Goal: Information Seeking & Learning: Learn about a topic

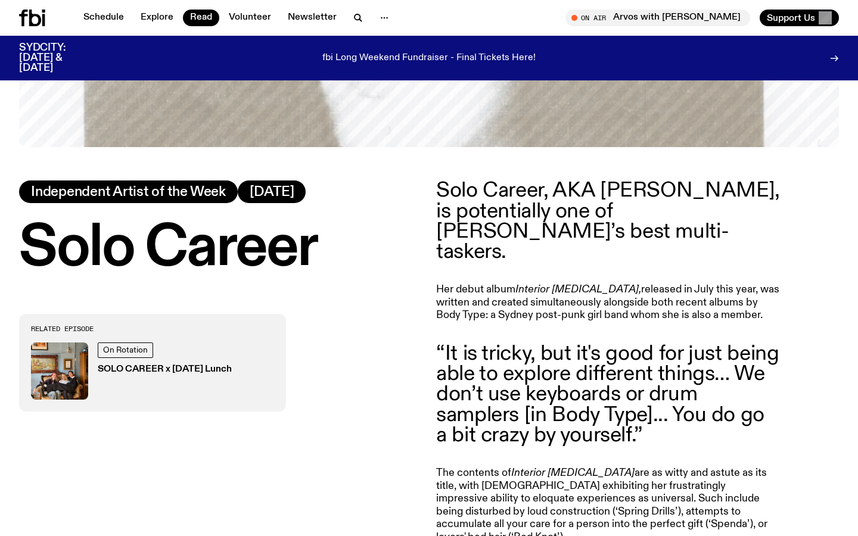
scroll to position [431, 0]
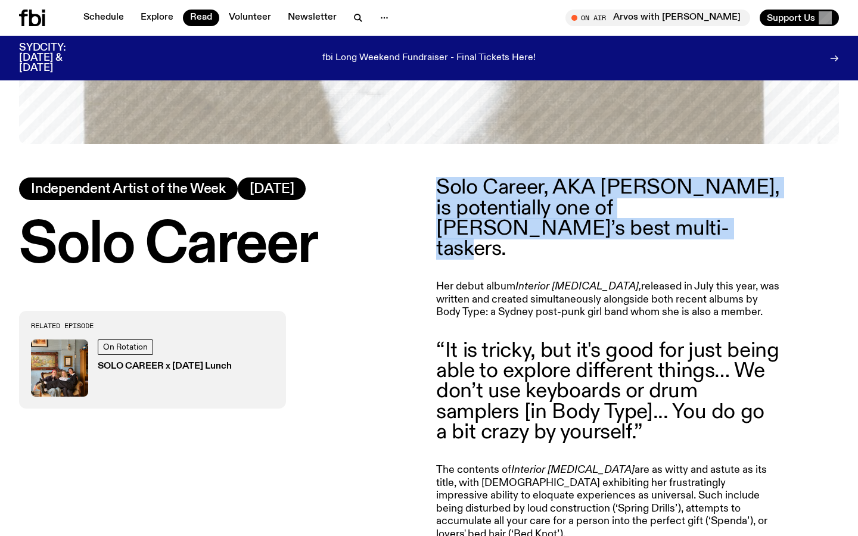
drag, startPoint x: 567, startPoint y: 234, endPoint x: 434, endPoint y: 197, distance: 138.1
copy p "Solo Career, AKA [PERSON_NAME], is potentially one of [PERSON_NAME]’s best mult…"
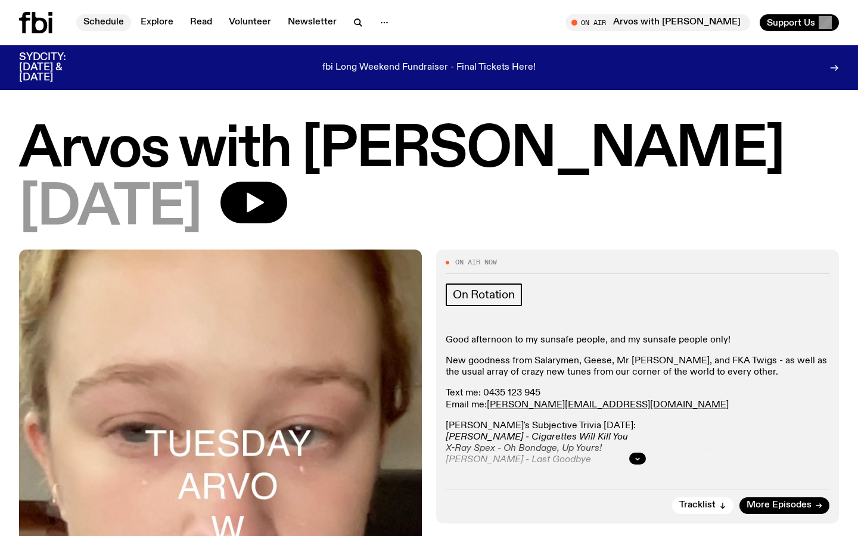
click at [102, 26] on link "Schedule" at bounding box center [103, 22] width 55 height 17
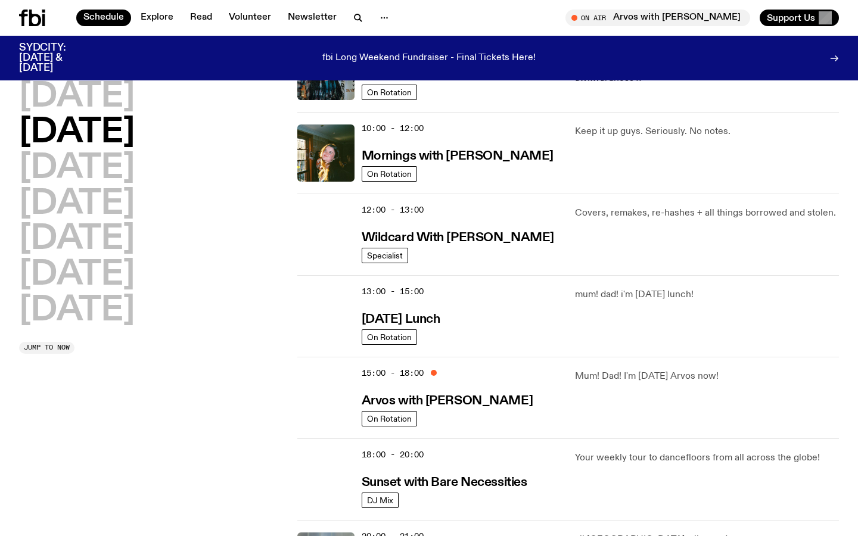
scroll to position [163, 0]
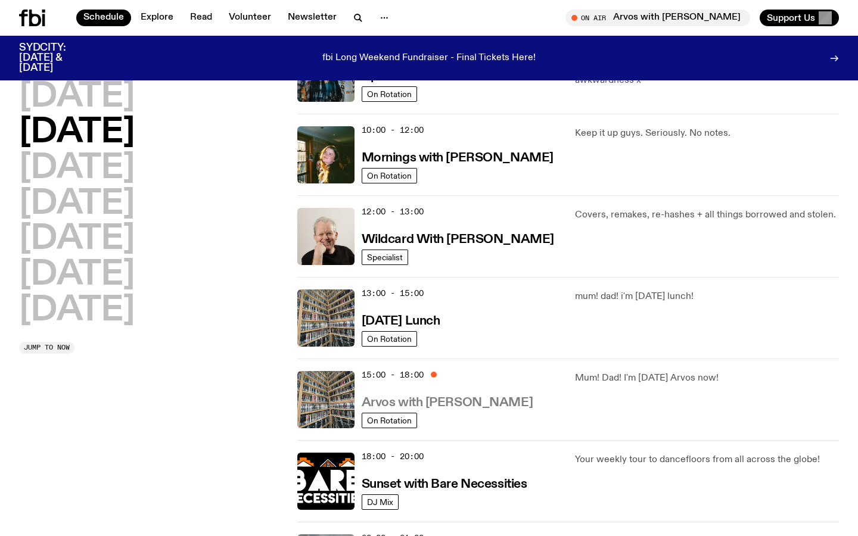
click at [423, 404] on h3 "Arvos with [PERSON_NAME]" at bounding box center [447, 403] width 171 height 13
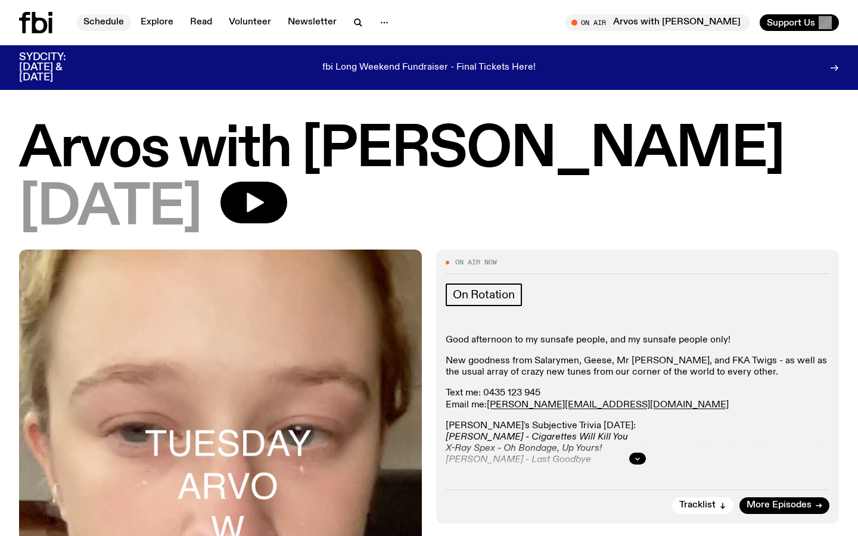
click at [114, 21] on link "Schedule" at bounding box center [103, 22] width 55 height 17
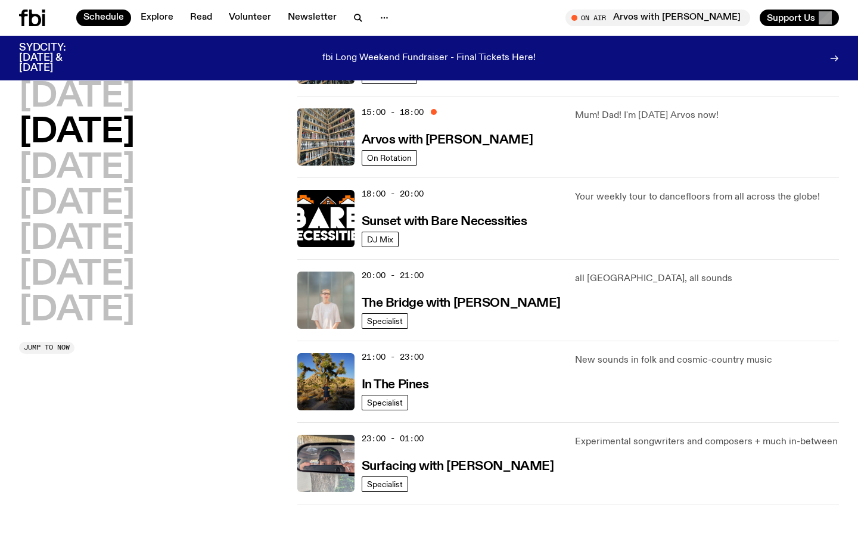
scroll to position [427, 0]
